Goal: Task Accomplishment & Management: Complete application form

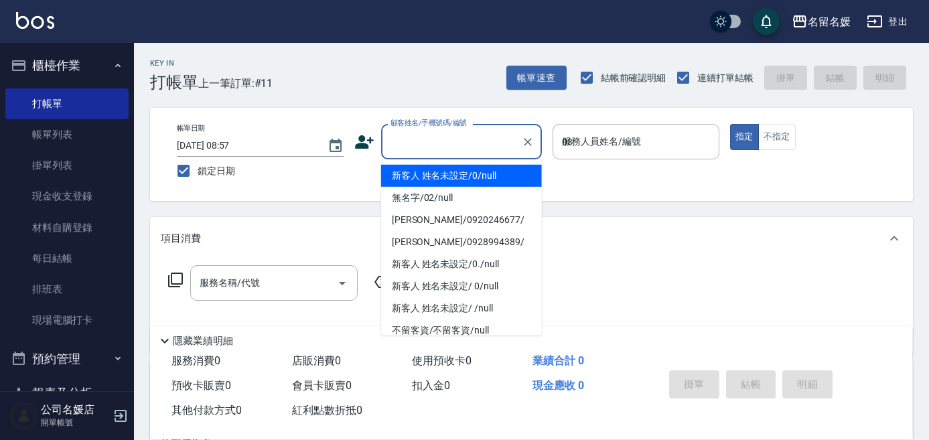
type input "03"
type button "true"
type input "新客人 姓名未設定/0/null"
type input "[PERSON_NAME]-03"
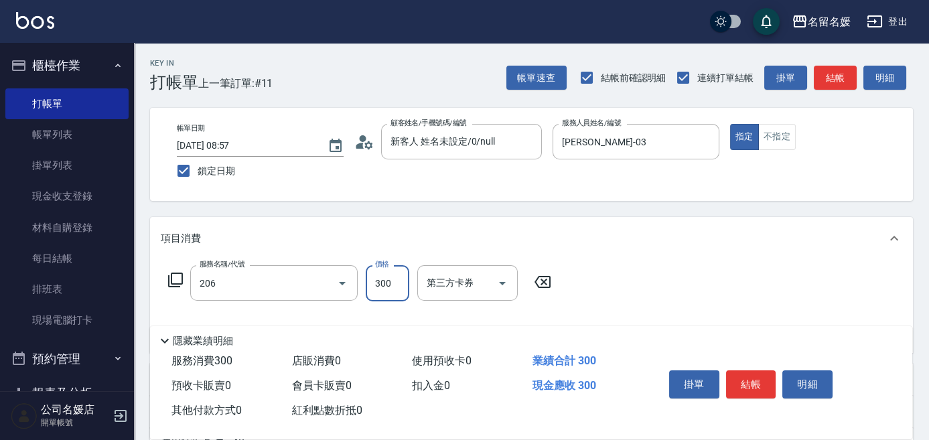
type input "洗髮[300](206)"
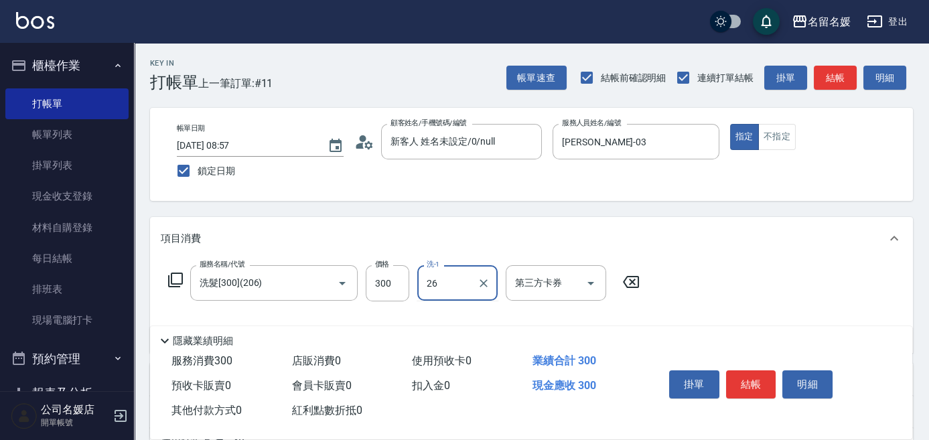
type input "[PERSON_NAME]-26"
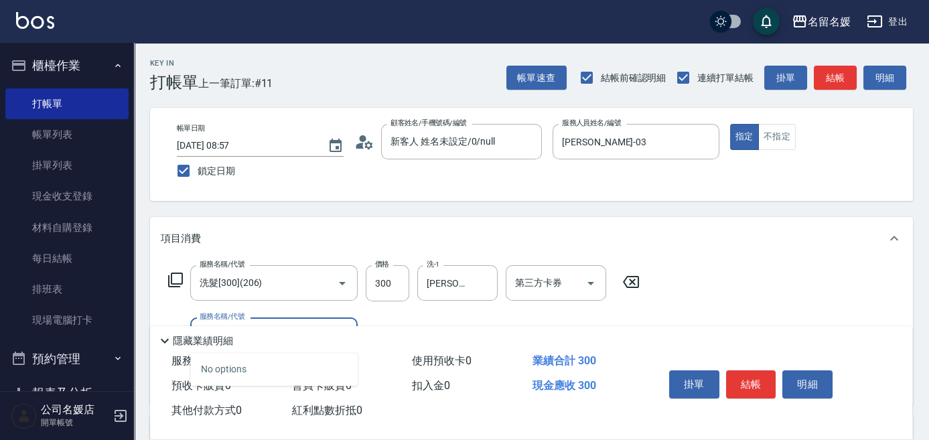
type input "0"
type input "洗髮[300](206)"
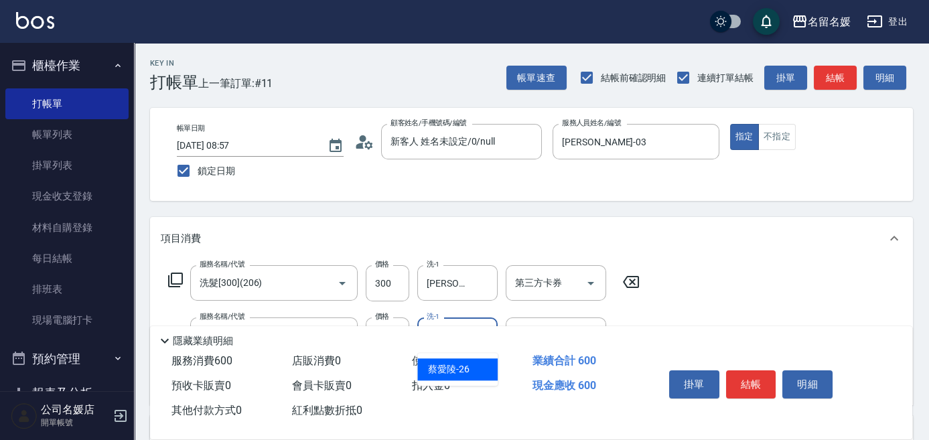
type input "[PERSON_NAME]-26"
type input "剪髮(300)(404)"
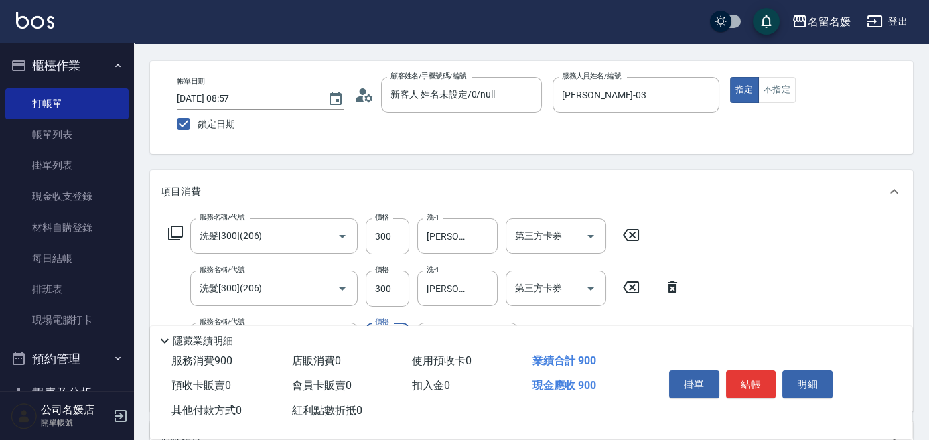
scroll to position [60, 0]
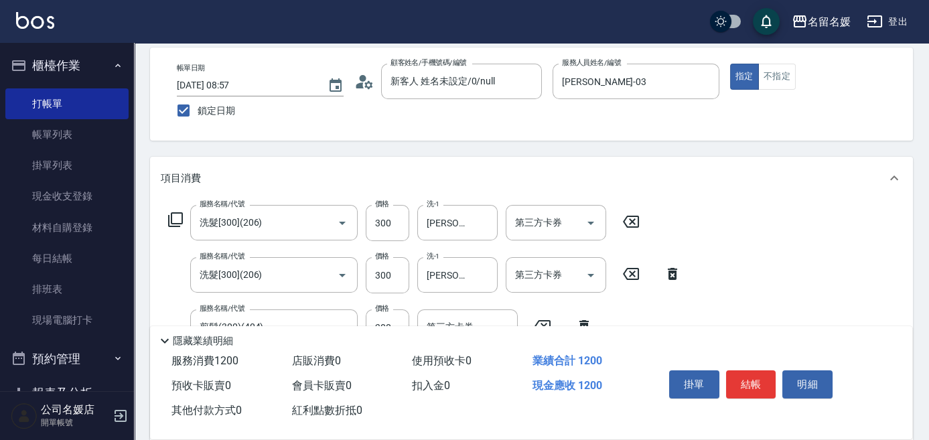
type input "剪髮(300)(404)"
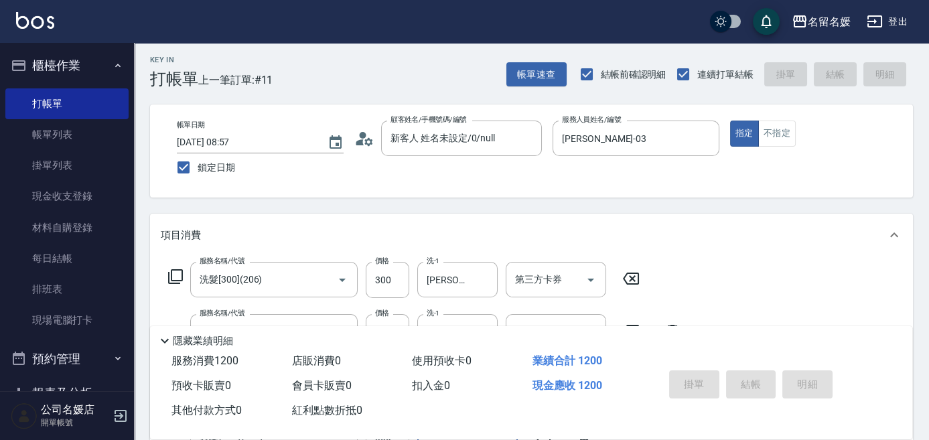
scroll to position [0, 0]
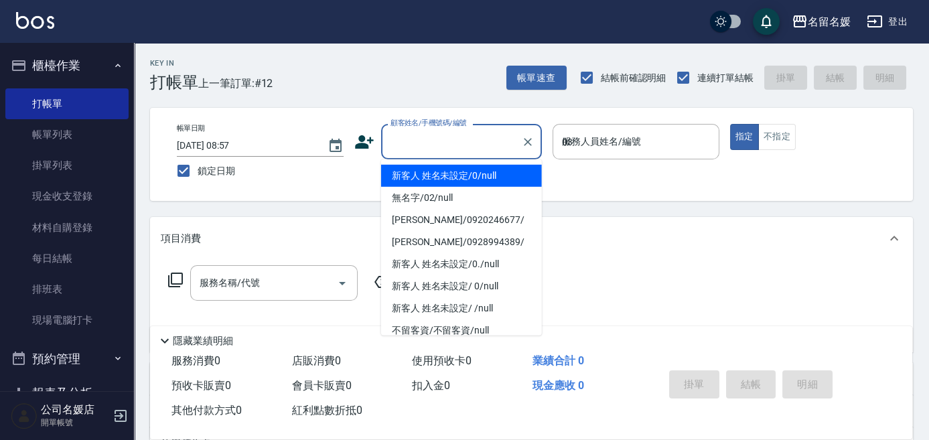
type input "03"
type input "新客人 姓名未設定/0/null"
type input "[PERSON_NAME]-03"
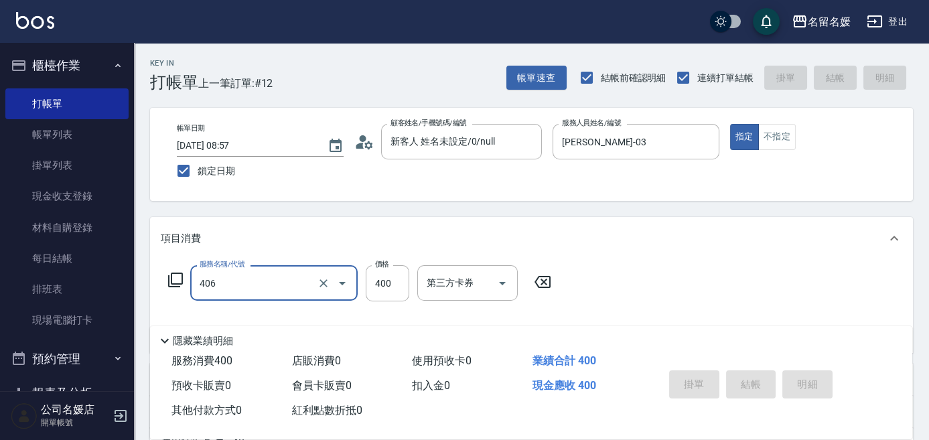
type input "406"
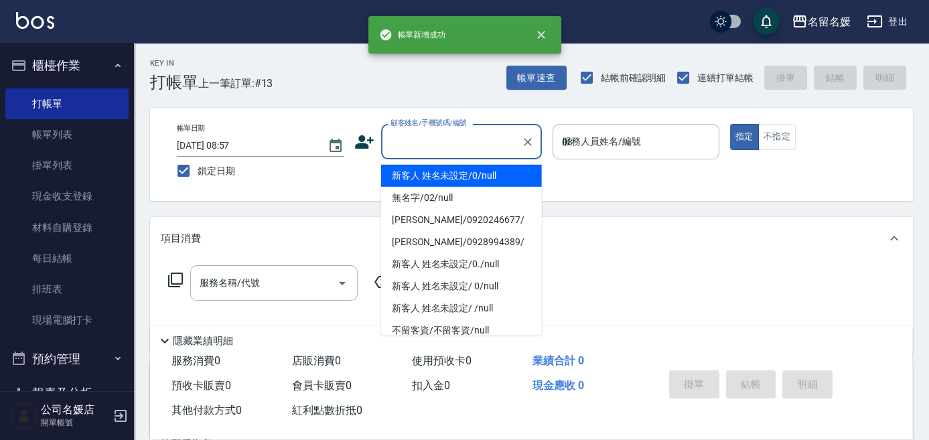
type input "03"
type input "新客人 姓名未設定/0/null"
type input "[PERSON_NAME]-03"
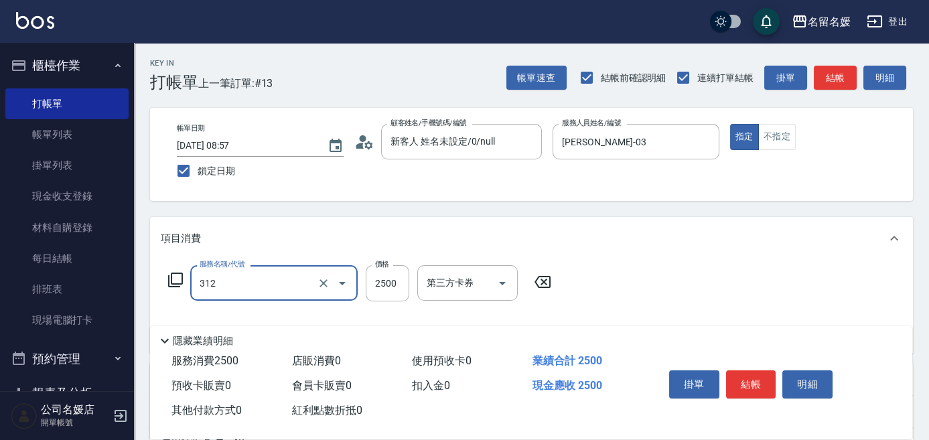
type input "生化離子燙(自材)(312)"
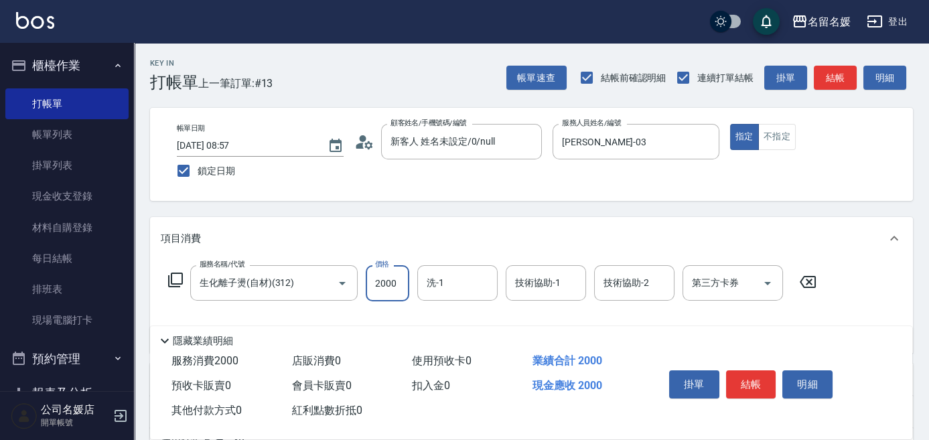
type input "2000"
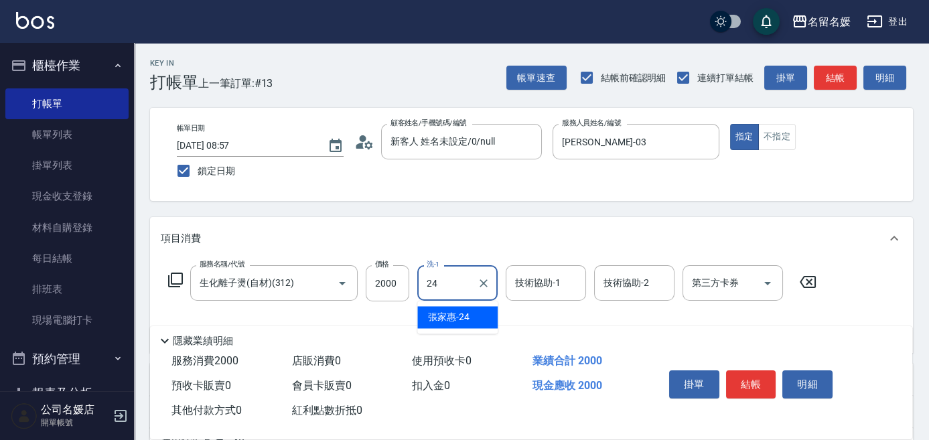
type input "[PERSON_NAME]-24"
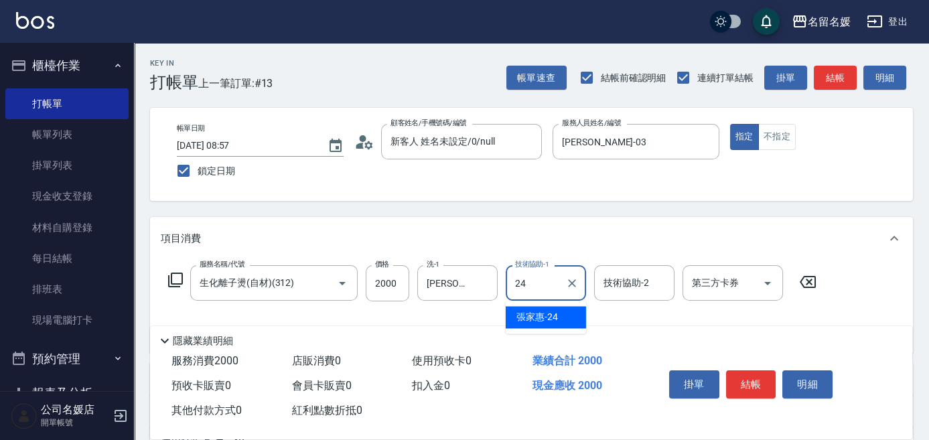
type input "[PERSON_NAME]-24"
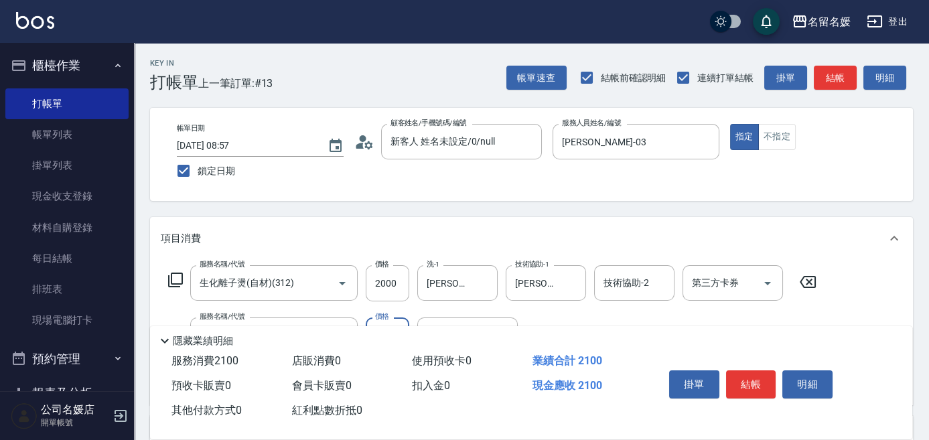
type input "[PERSON_NAME].玻酸.晶膜.水療(635)"
type input "[PERSON_NAME]-24"
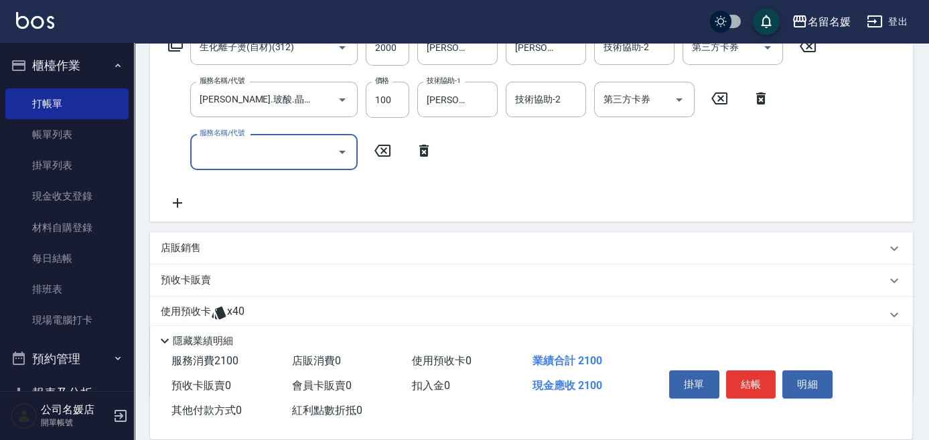
scroll to position [243, 0]
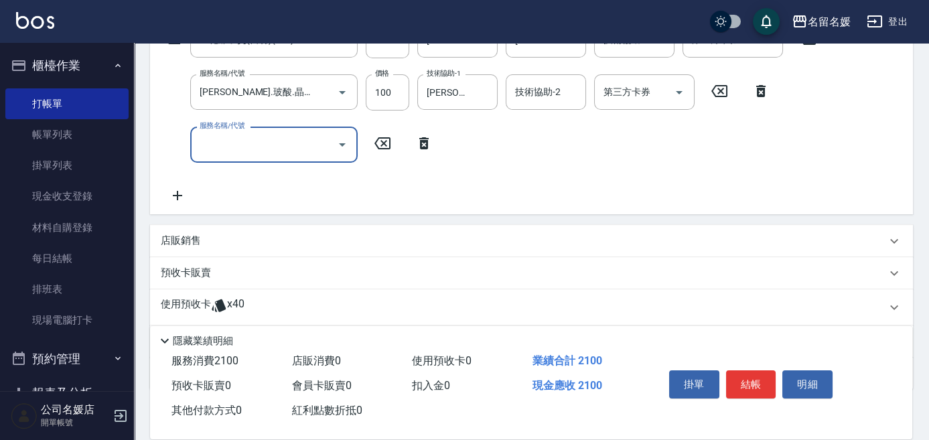
click at [252, 241] on div "店販銷售" at bounding box center [524, 241] width 726 height 14
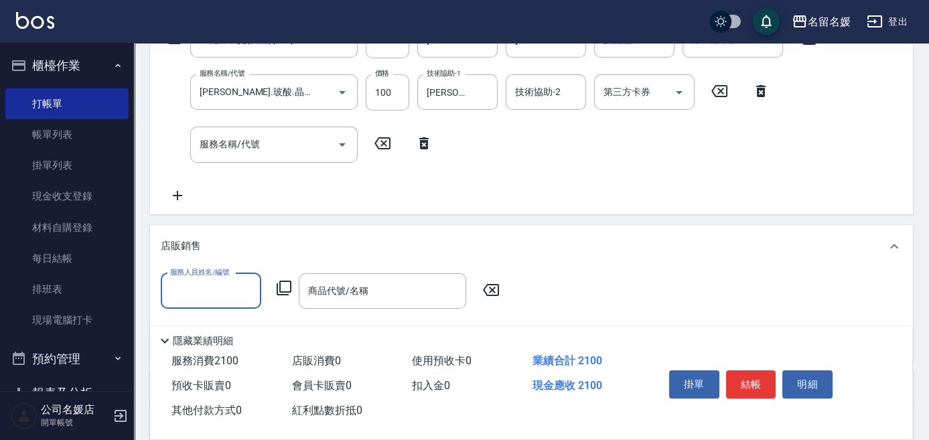
scroll to position [0, 0]
type input "[PERSON_NAME]-03"
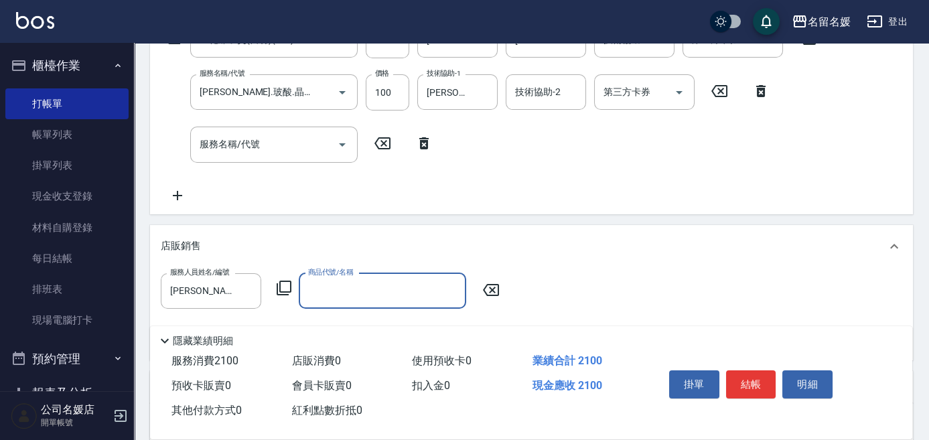
click at [288, 288] on icon at bounding box center [284, 288] width 16 height 16
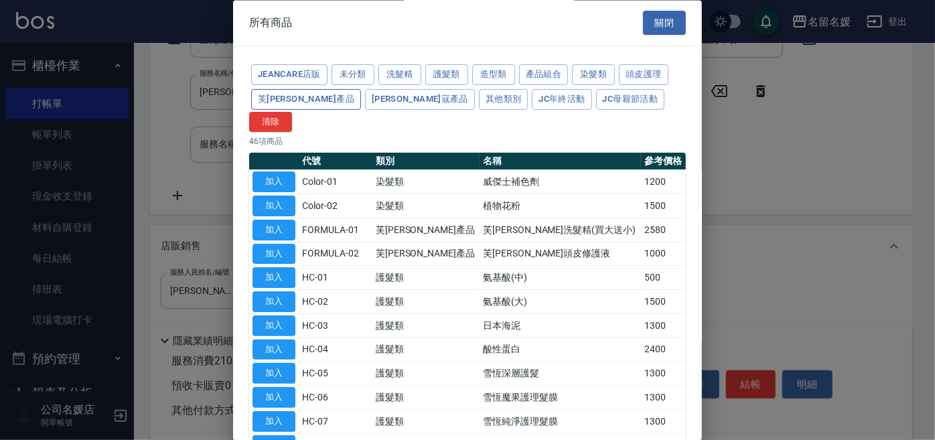
click at [260, 98] on button "芙[PERSON_NAME]產品" at bounding box center [306, 99] width 110 height 21
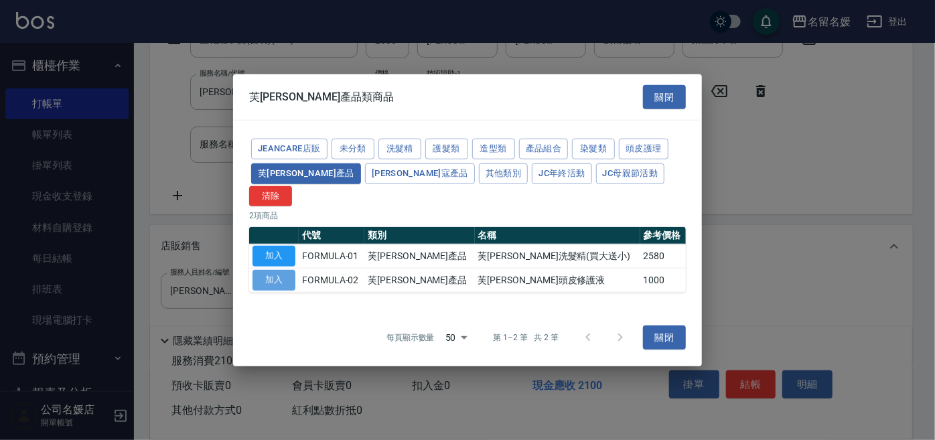
click at [253, 270] on button "加入" at bounding box center [274, 280] width 43 height 21
type input "芙[PERSON_NAME]頭皮修護液"
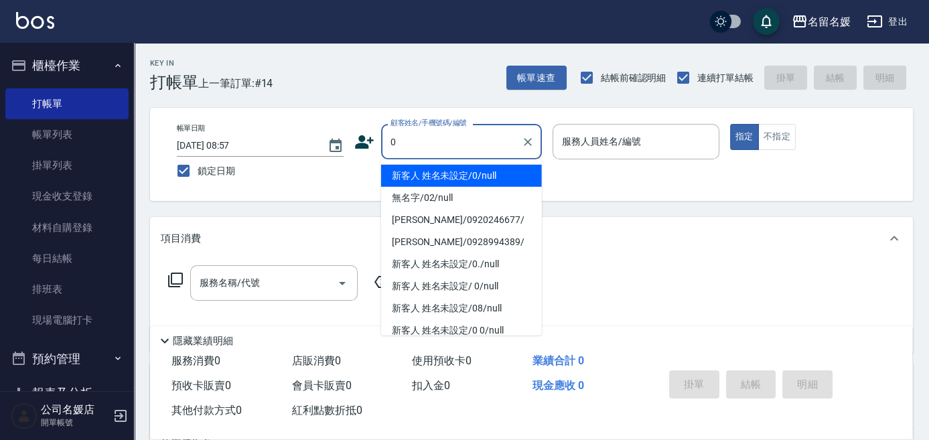
type input "0"
type input "13"
type input "新客人 姓名未設定/0/null"
type input "支援-13"
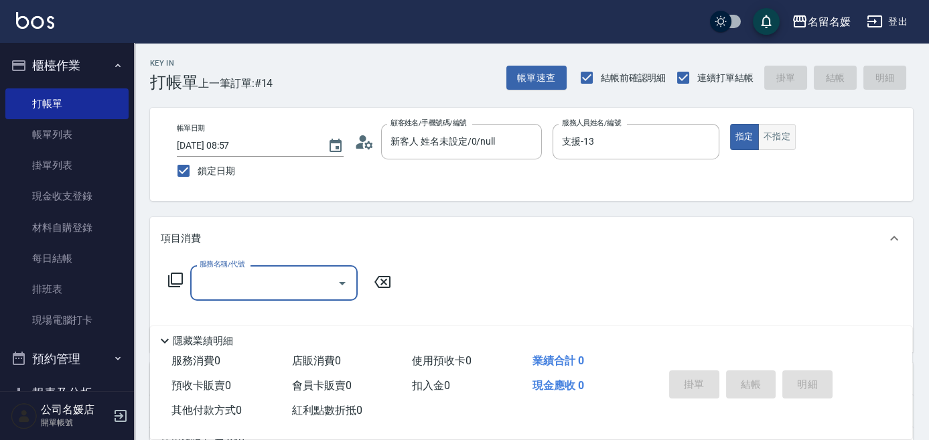
click at [781, 137] on button "不指定" at bounding box center [778, 137] width 38 height 26
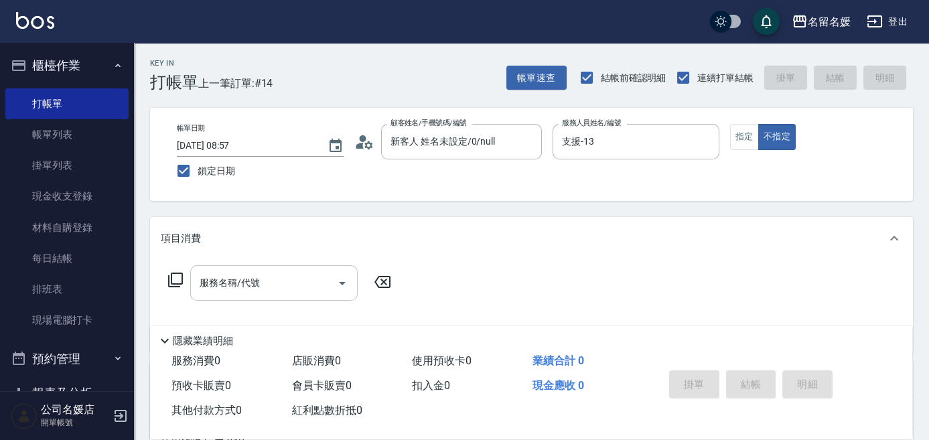
click at [276, 293] on input "服務名稱/代號" at bounding box center [263, 282] width 135 height 23
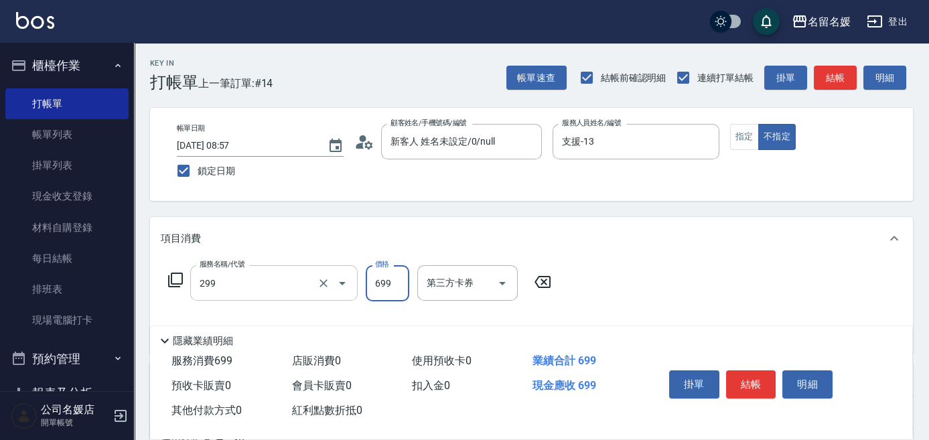
type input "滾珠洗髮699(299)"
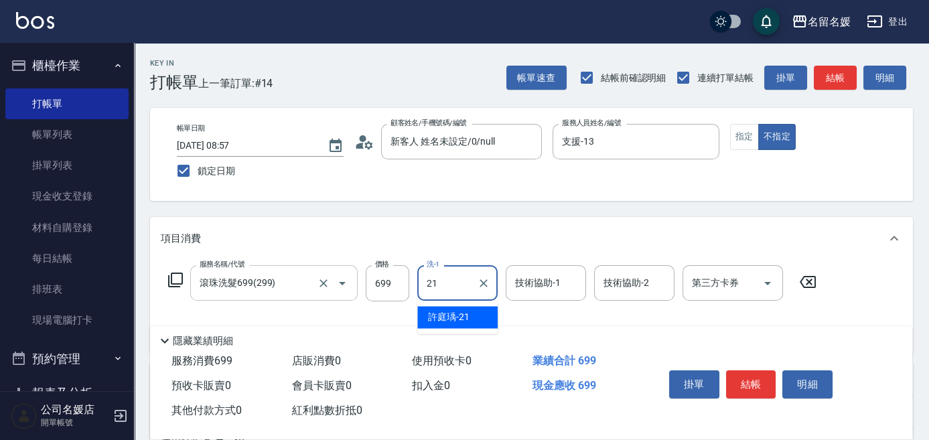
type input "21"
type input "2"
type input "[PERSON_NAME]-21"
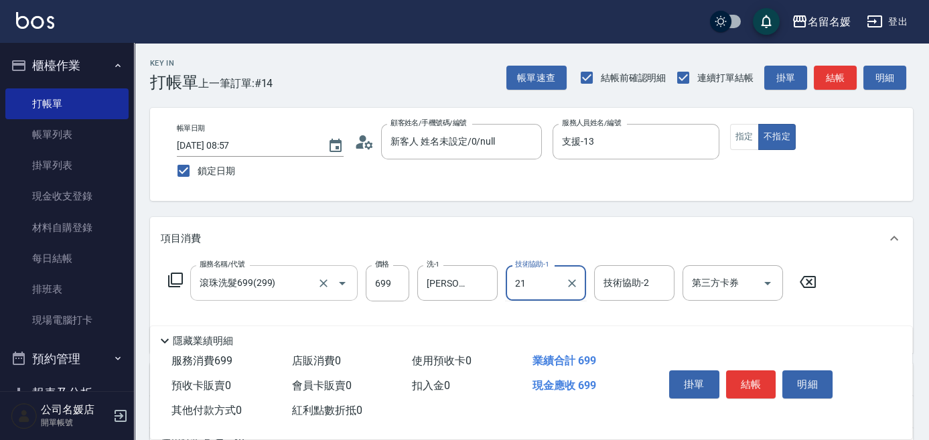
type input "[PERSON_NAME]-21"
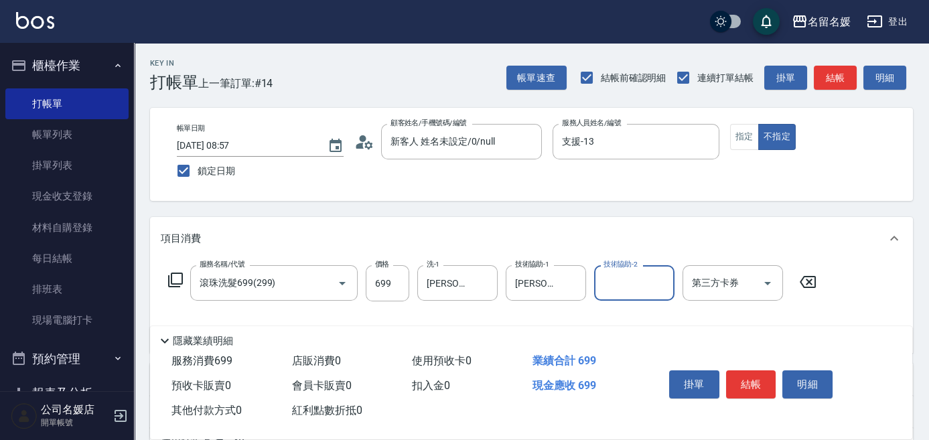
click at [173, 281] on icon at bounding box center [176, 280] width 16 height 16
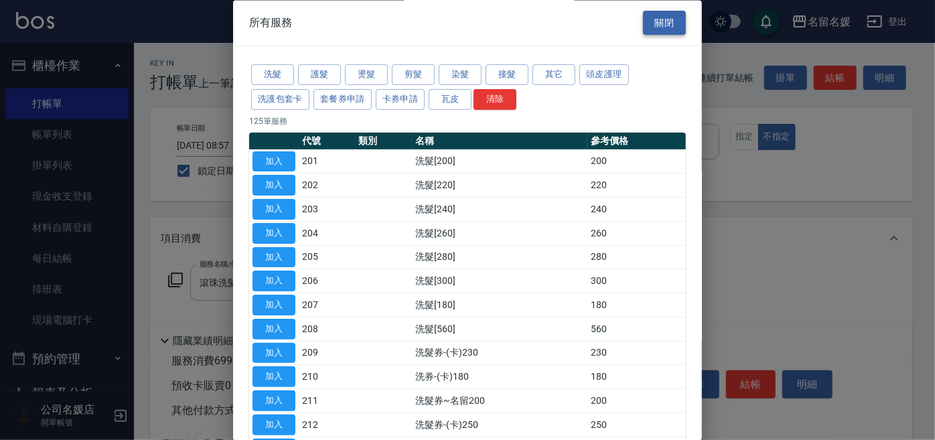
click at [657, 25] on button "關閉" at bounding box center [664, 23] width 43 height 25
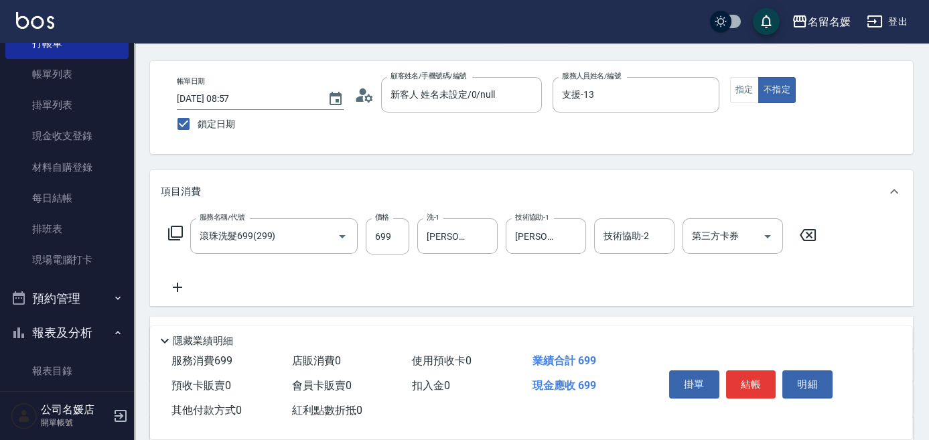
scroll to position [60, 0]
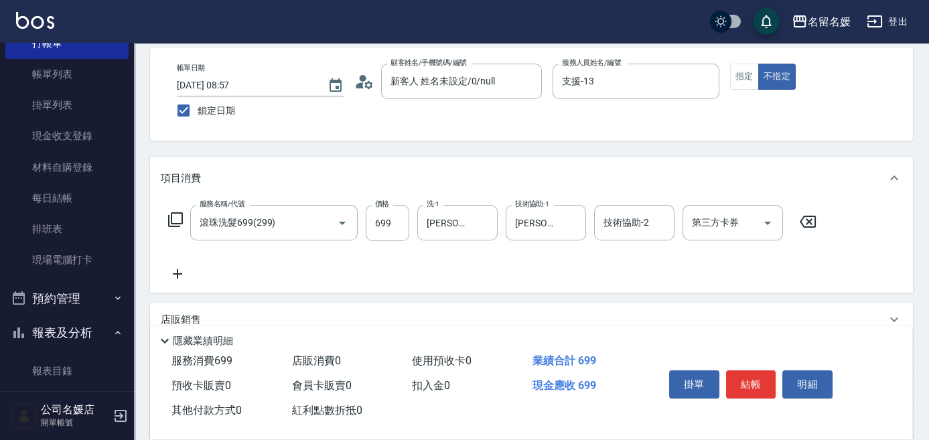
click at [178, 273] on icon at bounding box center [177, 273] width 9 height 9
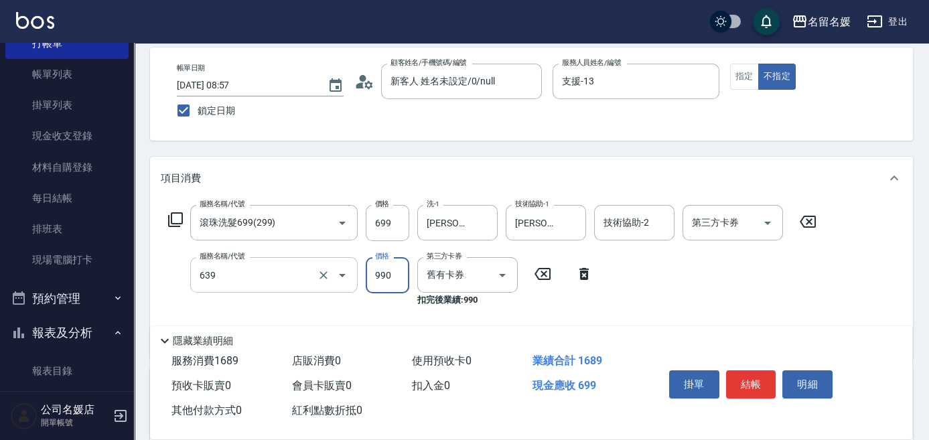
type input "(芙)蘆薈髮膜套卡(自材)(639)"
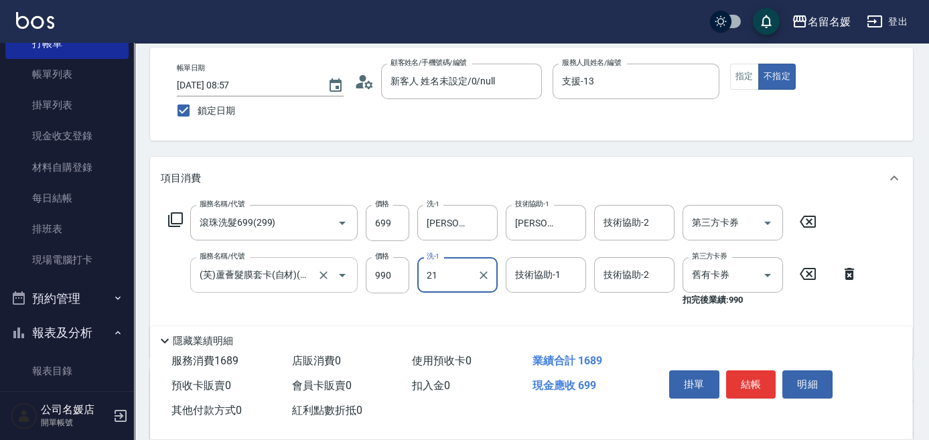
type input "21"
type input "2"
type input "[PERSON_NAME]-21"
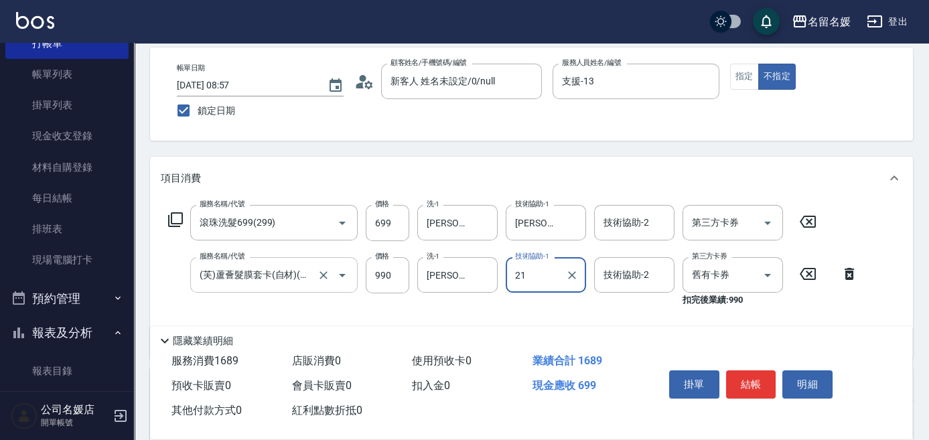
type input "[PERSON_NAME]-21"
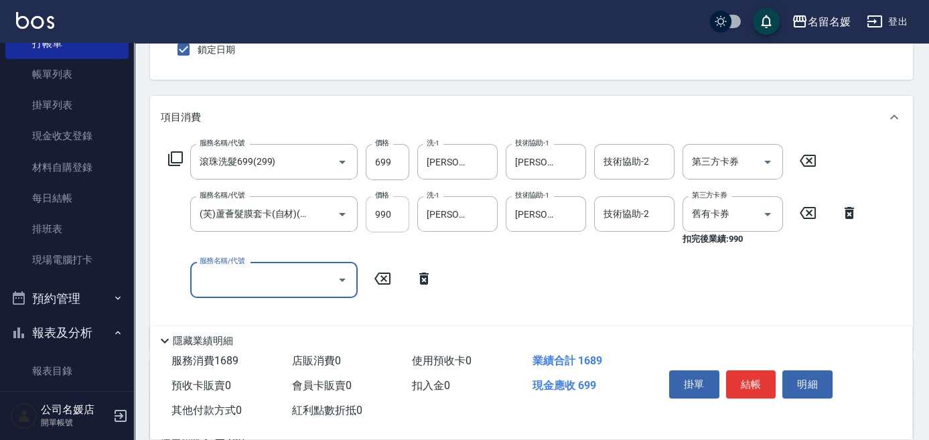
scroll to position [0, 0]
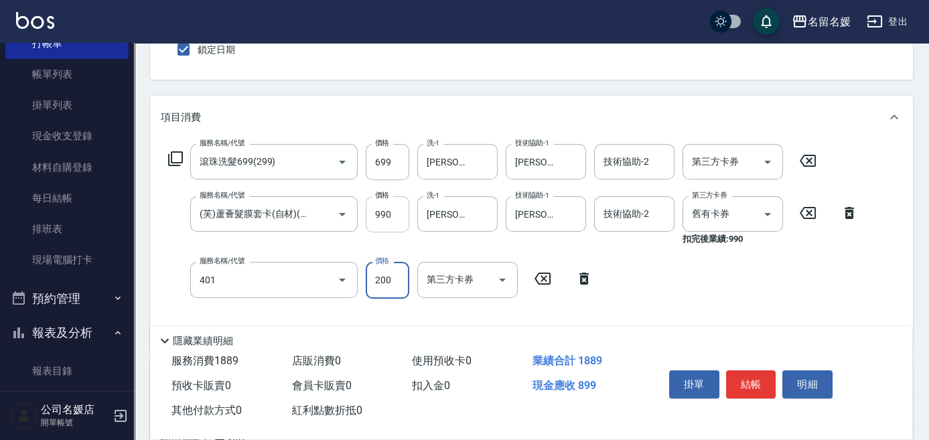
type input "剪髮(200)(401)"
click at [555, 89] on div "Key In 打帳單 上一筆訂單:#14 帳單速查 結帳前確認明細 連續打單結帳 掛單 結帳 明細 帳單日期 [DATE] 08:57 鎖定日期 顧客姓名/手…" at bounding box center [531, 288] width 795 height 732
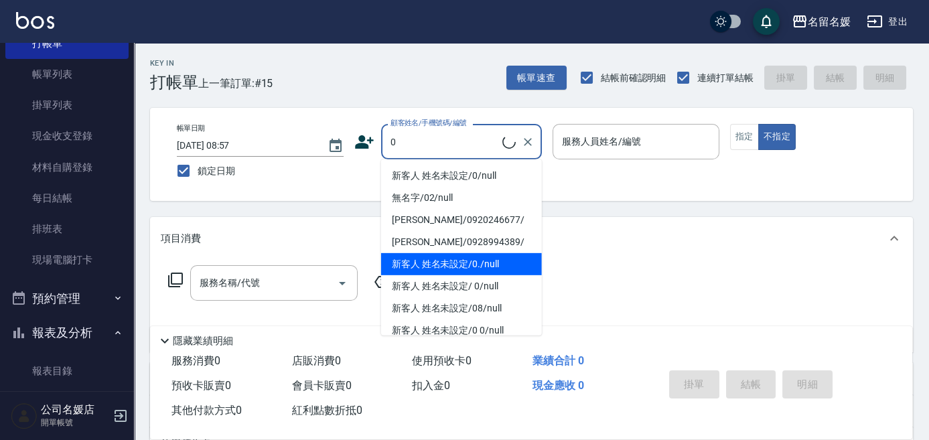
type input "0"
type input "03"
type button "false"
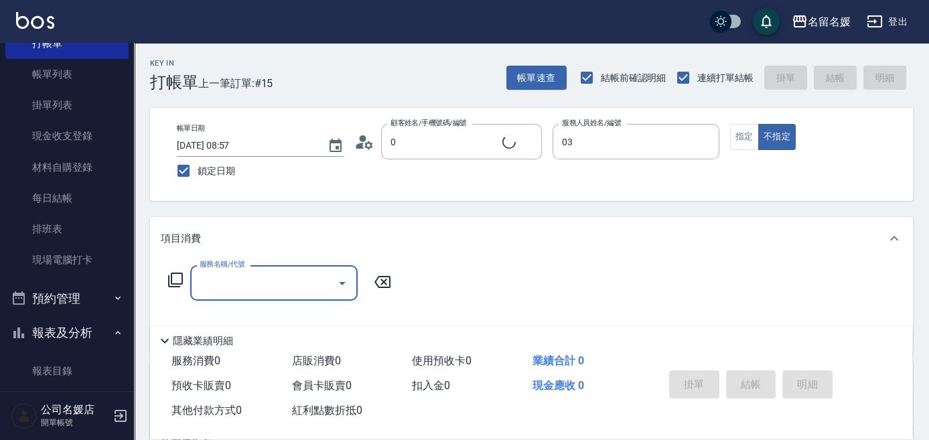
type input "新客人 姓名未設定/0/null"
type input "[PERSON_NAME]-03"
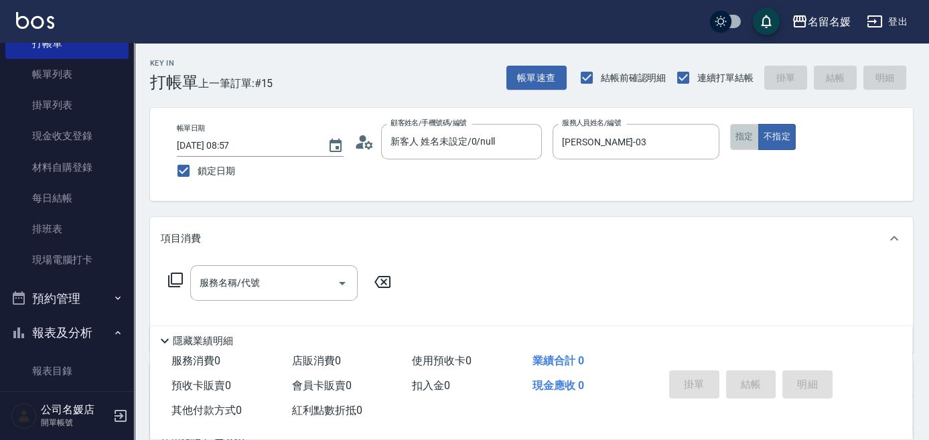
click at [744, 127] on button "指定" at bounding box center [744, 137] width 29 height 26
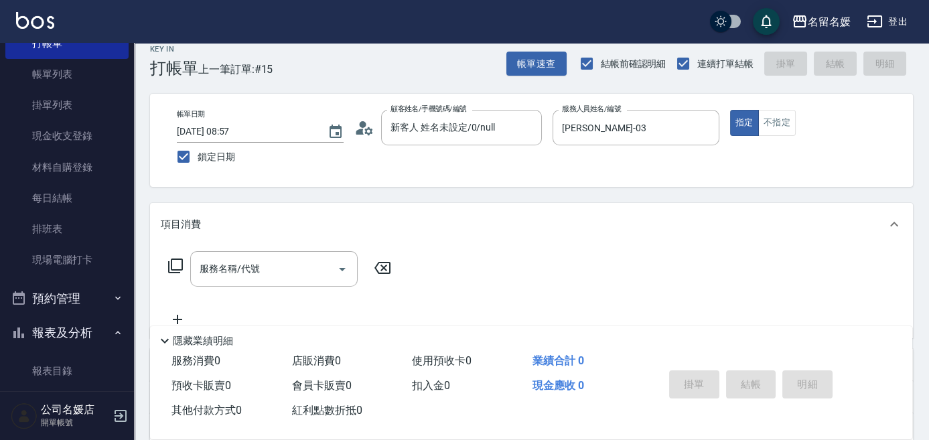
scroll to position [60, 0]
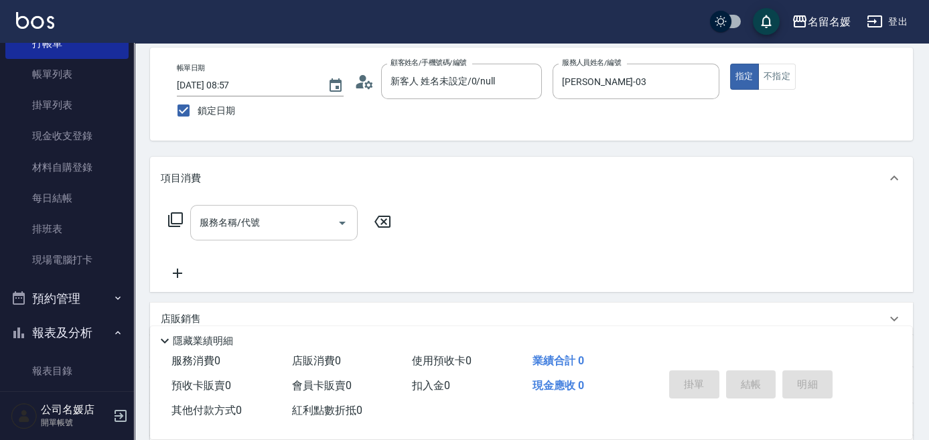
click at [289, 213] on input "服務名稱/代號" at bounding box center [263, 222] width 135 height 23
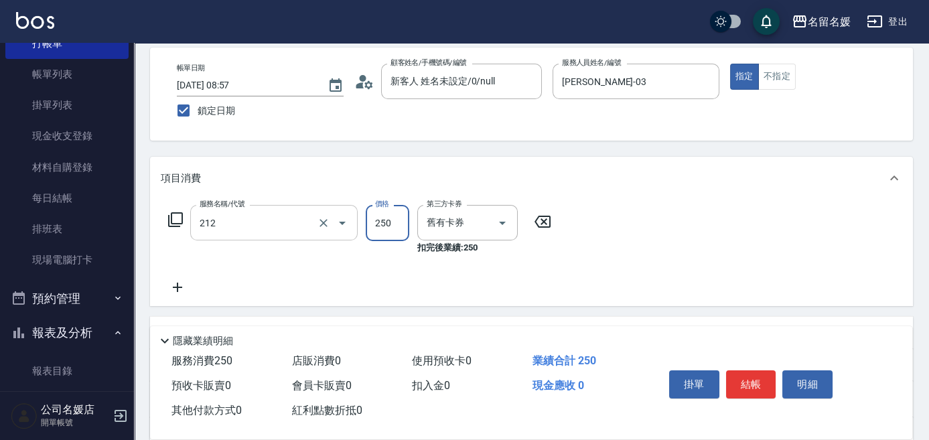
type input "洗髮券-(卡)250(212)"
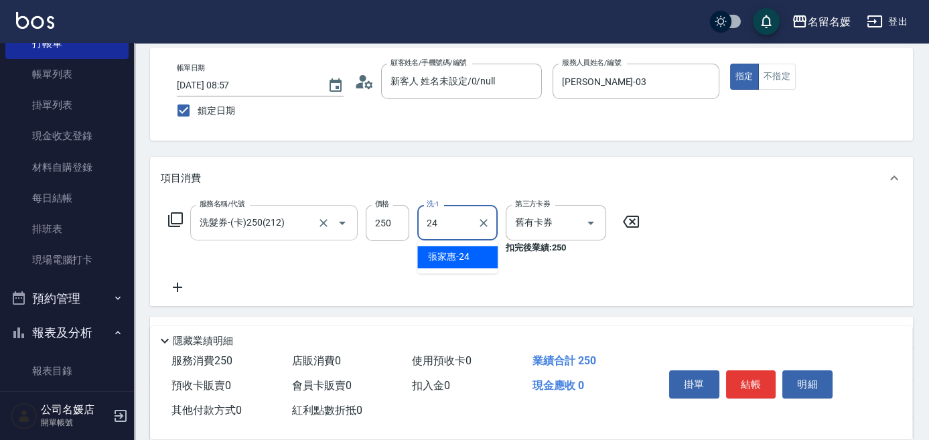
type input "[PERSON_NAME]-24"
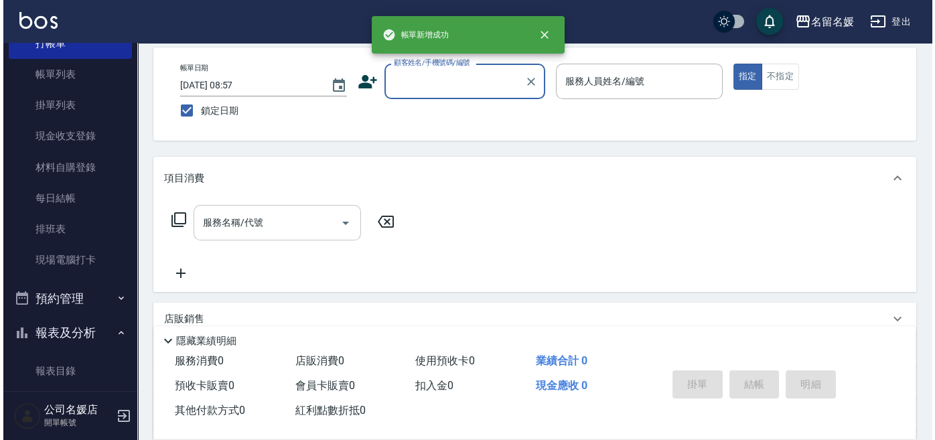
scroll to position [0, 0]
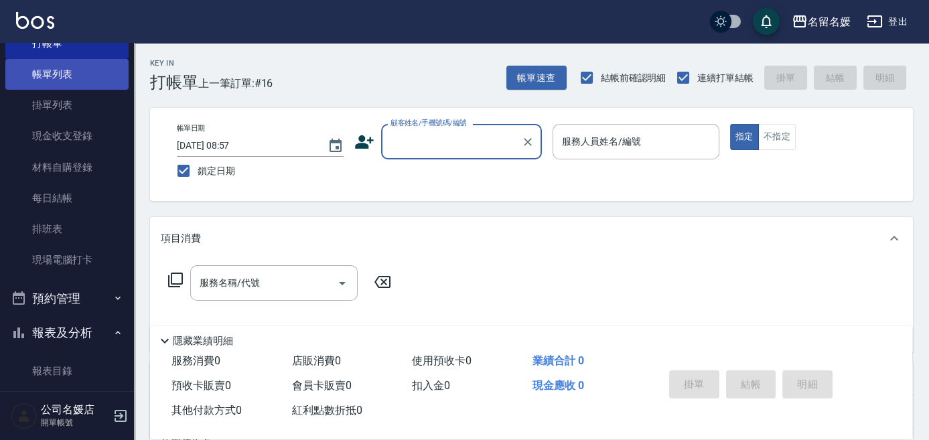
click at [41, 60] on link "帳單列表" at bounding box center [66, 74] width 123 height 31
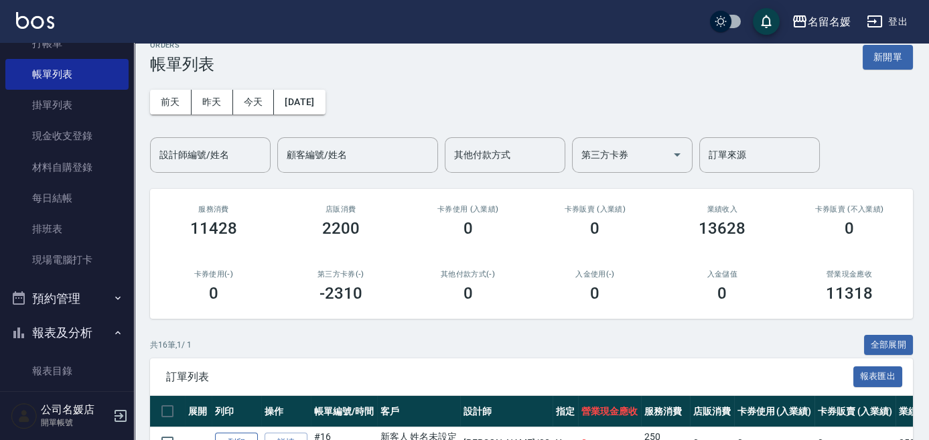
scroll to position [182, 0]
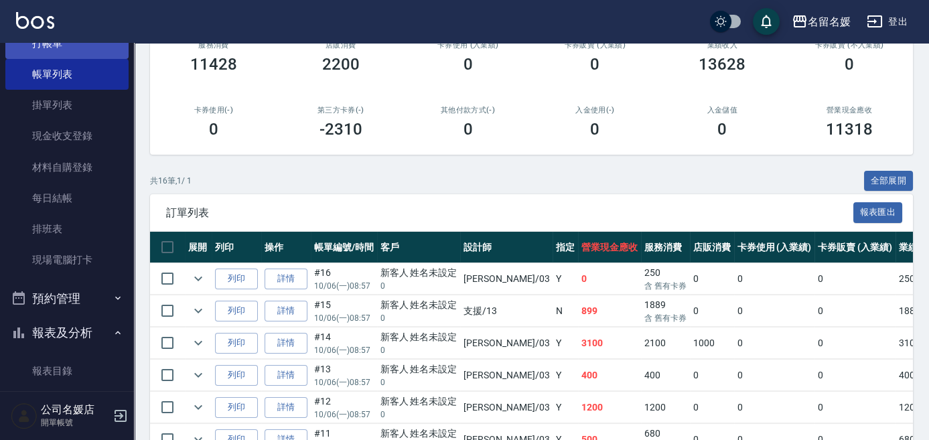
click at [198, 281] on icon "expand row" at bounding box center [198, 279] width 16 height 16
click at [190, 283] on icon "expand row" at bounding box center [198, 279] width 16 height 16
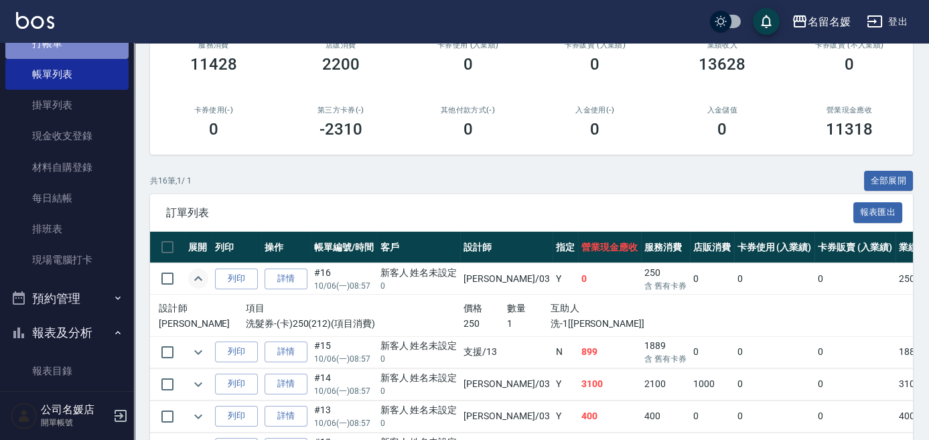
click at [76, 44] on link "打帳單" at bounding box center [66, 43] width 123 height 31
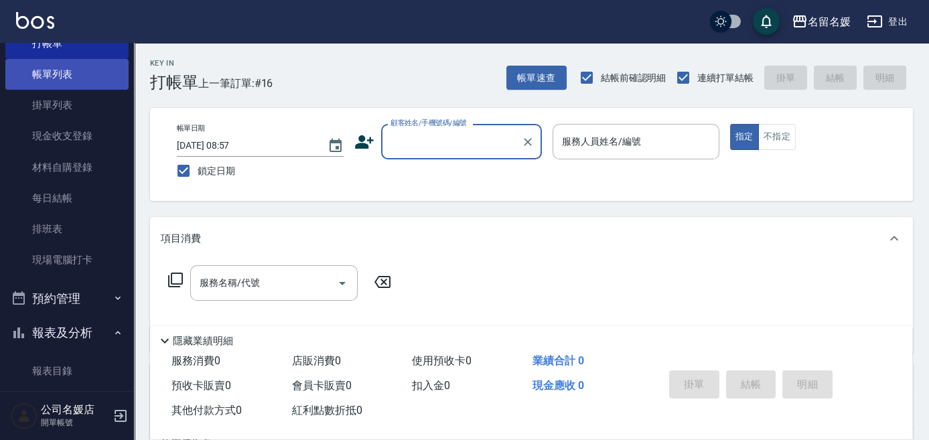
click at [50, 76] on link "帳單列表" at bounding box center [66, 74] width 123 height 31
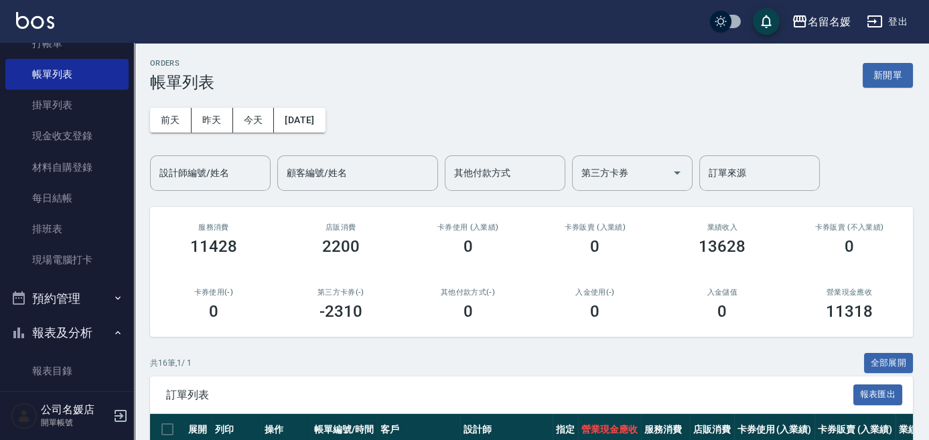
scroll to position [182, 0]
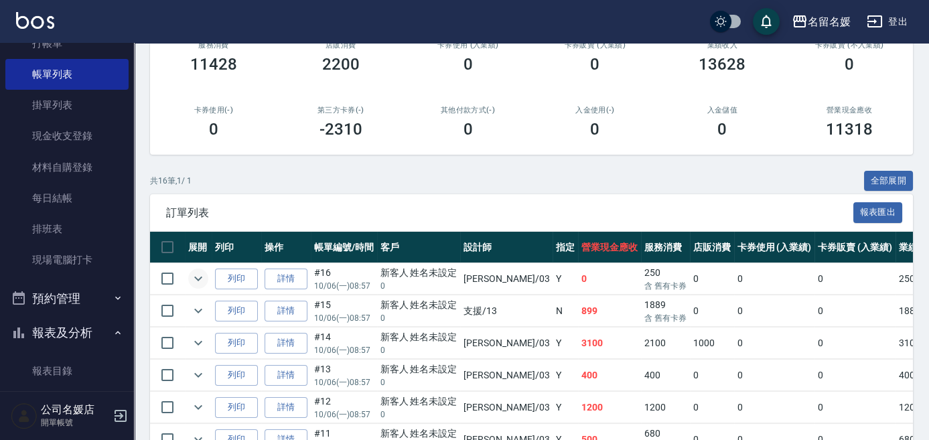
click at [192, 277] on icon "expand row" at bounding box center [198, 279] width 16 height 16
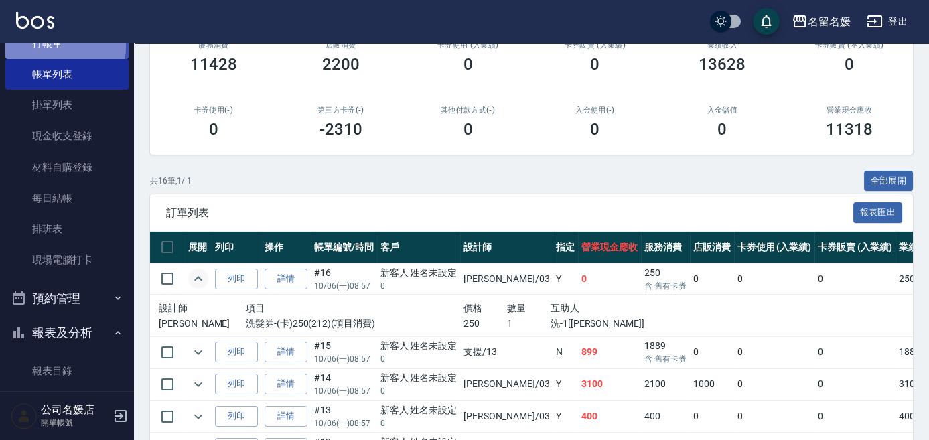
click at [62, 46] on link "打帳單" at bounding box center [66, 43] width 123 height 31
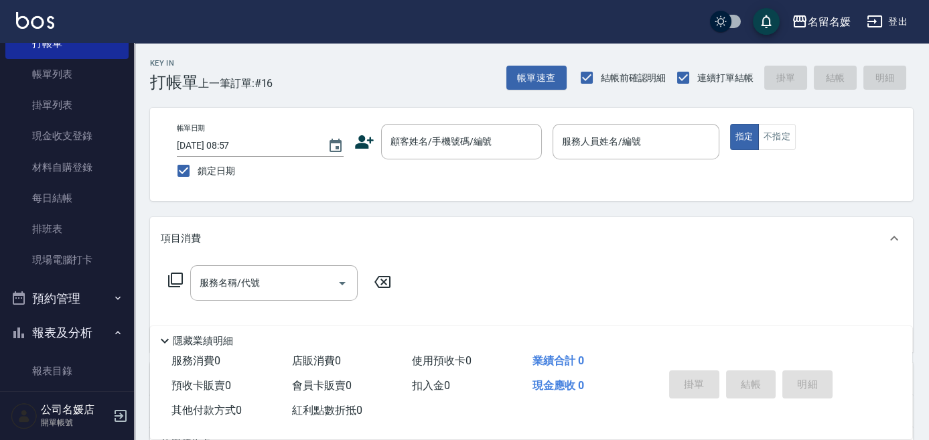
drag, startPoint x: 681, startPoint y: 419, endPoint x: 685, endPoint y: 410, distance: 9.9
click at [681, 417] on div "掛單 結帳 明細" at bounding box center [772, 386] width 249 height 74
click at [698, 391] on div "掛單 結帳 明細" at bounding box center [751, 386] width 175 height 42
click at [698, 390] on div "掛單 結帳 明細" at bounding box center [751, 386] width 175 height 42
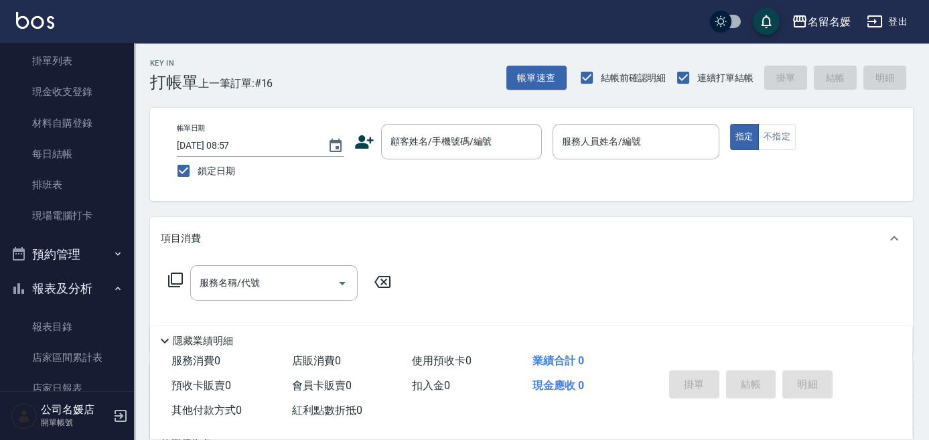
scroll to position [243, 0]
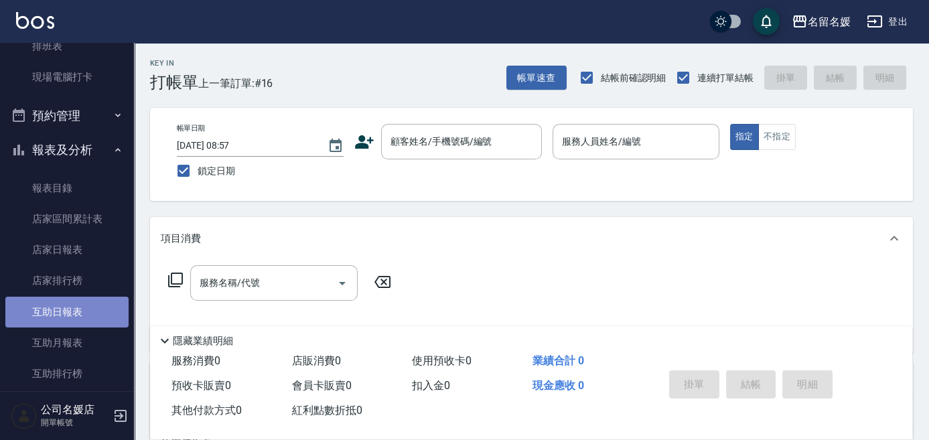
click at [83, 318] on link "互助日報表" at bounding box center [66, 312] width 123 height 31
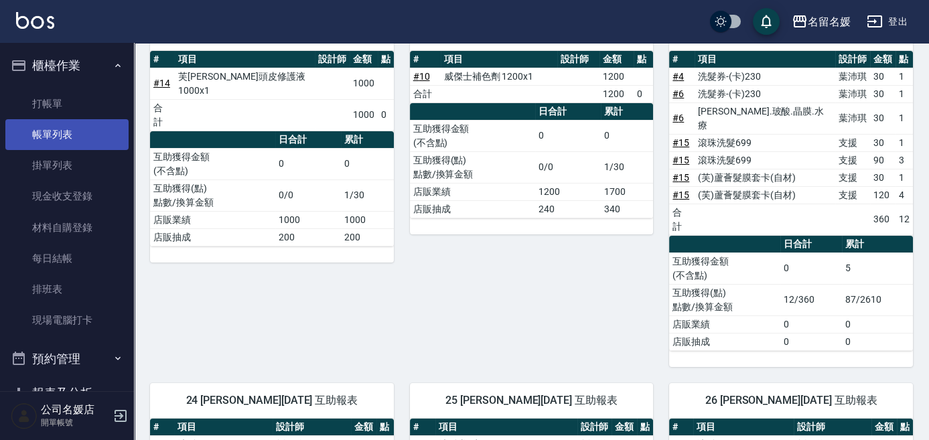
click at [78, 124] on link "帳單列表" at bounding box center [66, 134] width 123 height 31
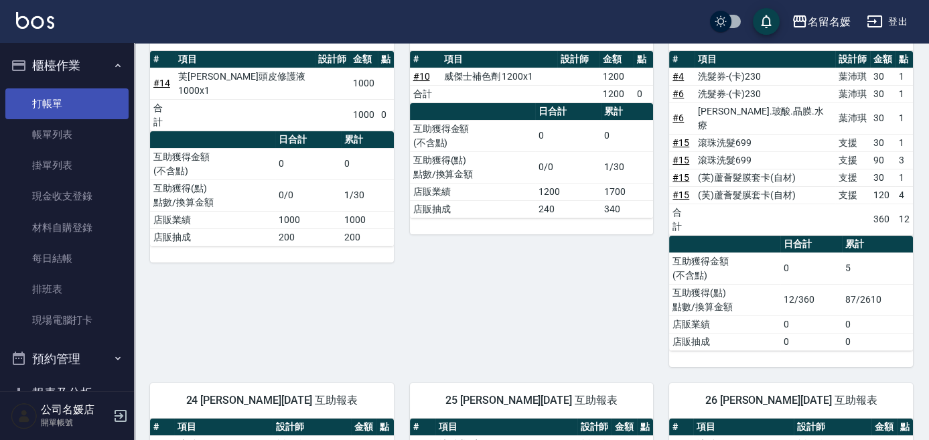
click at [76, 129] on link "帳單列表" at bounding box center [66, 134] width 123 height 31
click at [87, 106] on link "打帳單" at bounding box center [66, 103] width 123 height 31
click at [77, 95] on link "打帳單" at bounding box center [66, 103] width 123 height 31
click at [80, 96] on link "打帳單" at bounding box center [66, 103] width 123 height 31
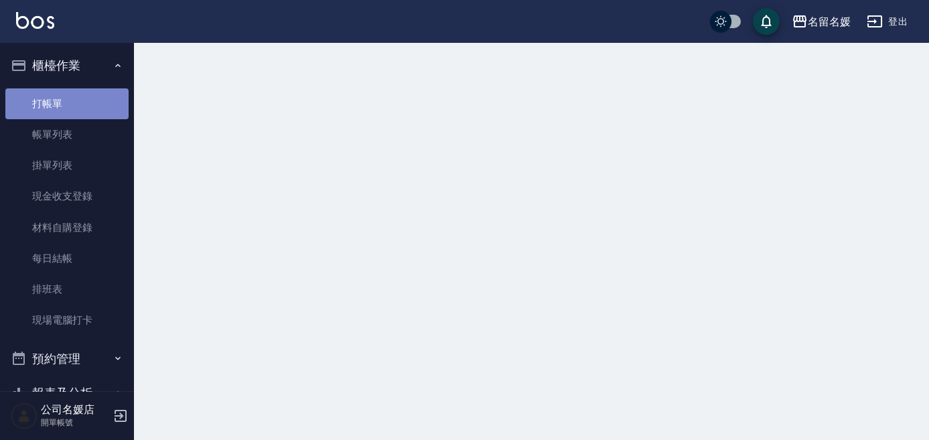
drag, startPoint x: 80, startPoint y: 96, endPoint x: 47, endPoint y: 97, distance: 33.5
click at [80, 96] on link "打帳單" at bounding box center [66, 103] width 123 height 31
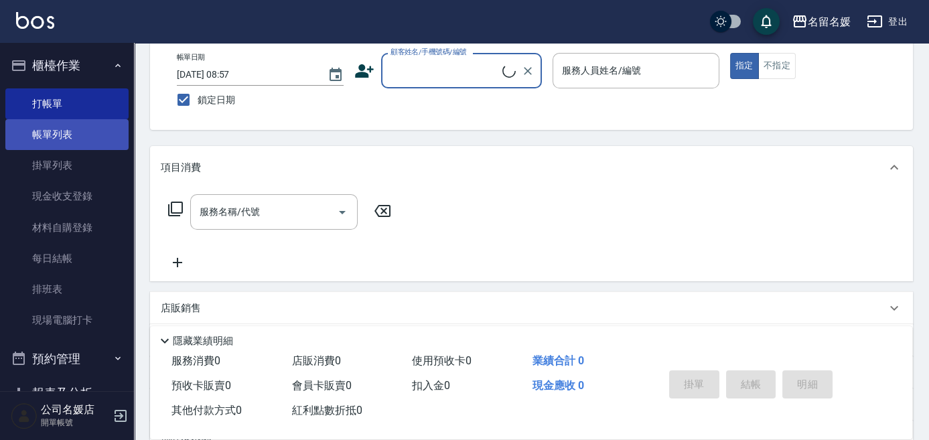
scroll to position [121, 0]
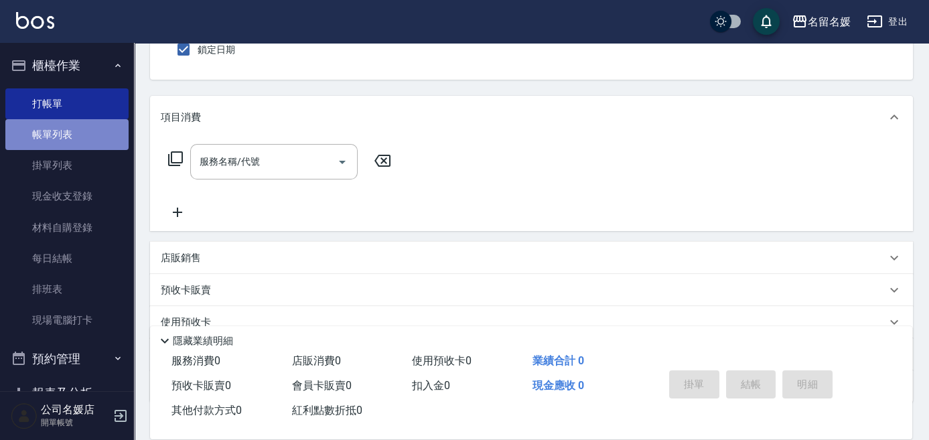
click at [79, 133] on link "帳單列表" at bounding box center [66, 134] width 123 height 31
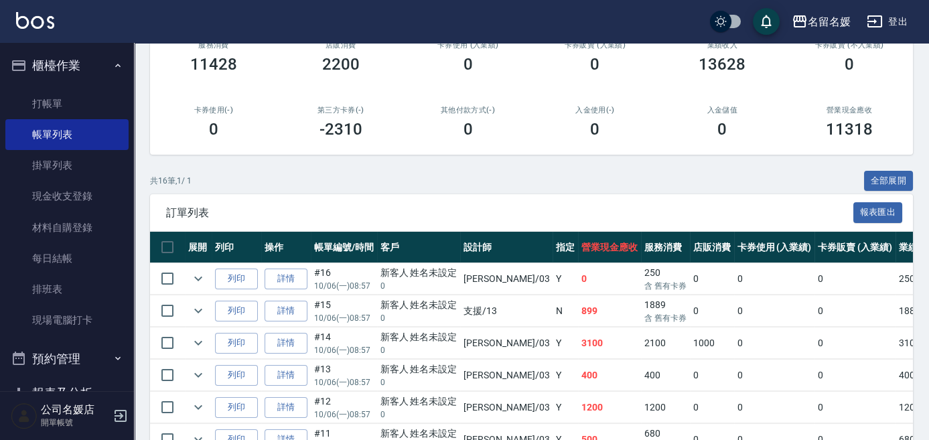
scroll to position [243, 0]
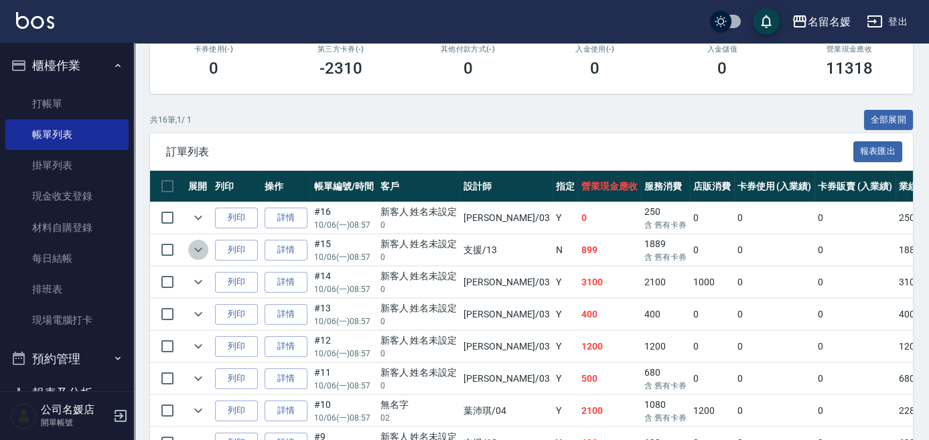
click at [199, 244] on icon "expand row" at bounding box center [198, 250] width 16 height 16
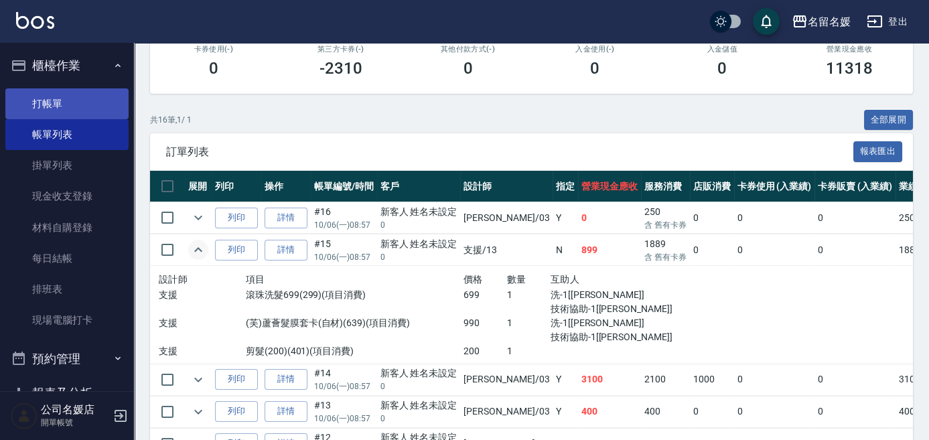
click at [71, 97] on link "打帳單" at bounding box center [66, 103] width 123 height 31
